Goal: Task Accomplishment & Management: Manage account settings

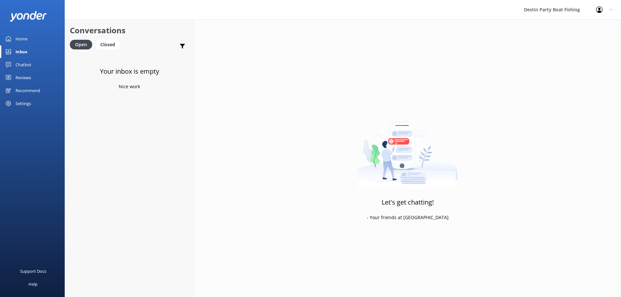
click at [26, 83] on div "Reviews" at bounding box center [24, 77] width 16 height 13
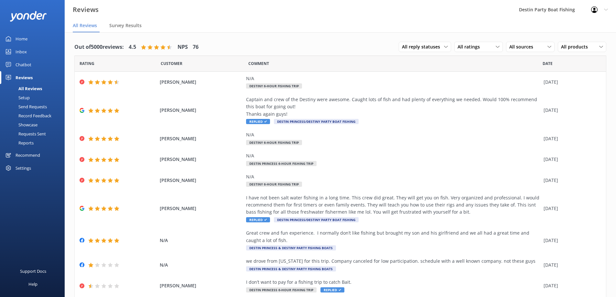
click at [23, 50] on div "Inbox" at bounding box center [21, 51] width 11 height 13
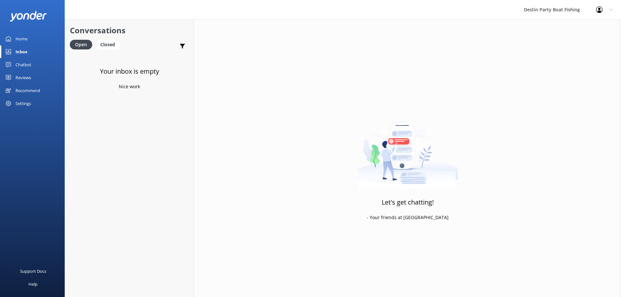
click at [21, 81] on div "Reviews" at bounding box center [24, 77] width 16 height 13
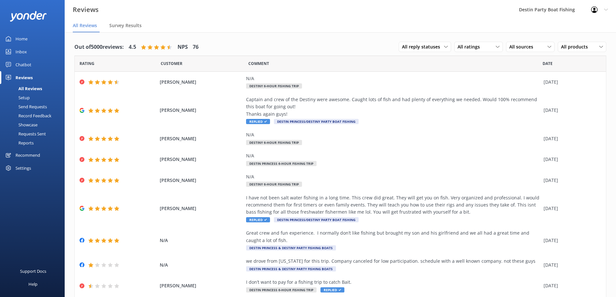
click at [18, 53] on div "Inbox" at bounding box center [21, 51] width 11 height 13
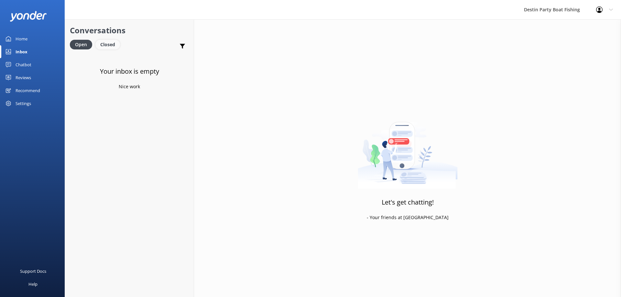
click at [117, 43] on div "Closed" at bounding box center [107, 45] width 25 height 10
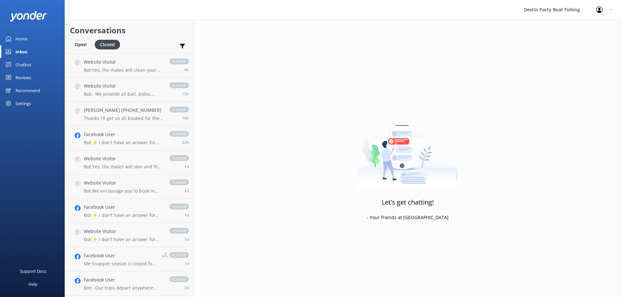
click at [71, 42] on div "Open" at bounding box center [81, 45] width 22 height 10
